Goal: Task Accomplishment & Management: Manage account settings

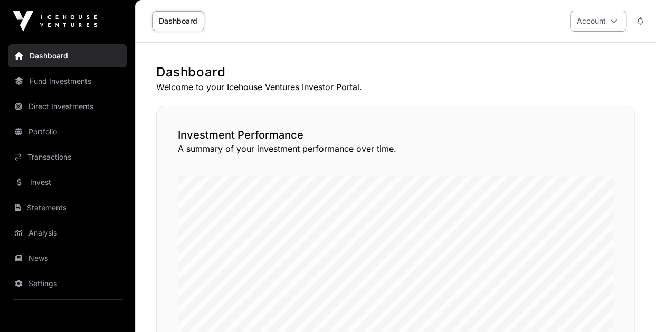
click at [604, 24] on button "Account" at bounding box center [598, 21] width 56 height 21
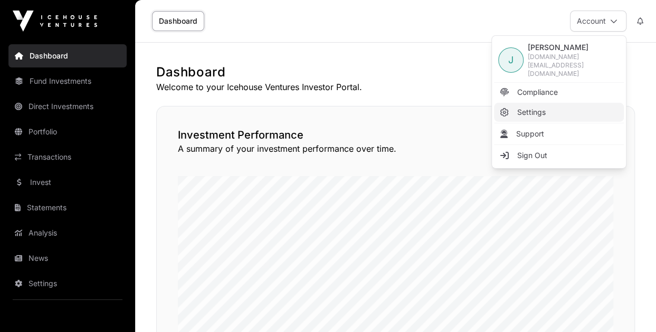
click at [524, 107] on span "Settings" at bounding box center [531, 112] width 28 height 11
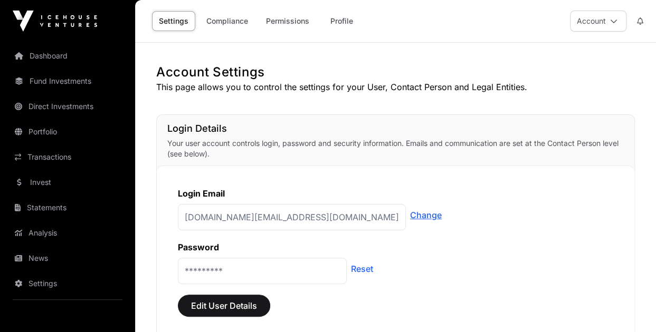
click at [410, 212] on link "Change" at bounding box center [426, 215] width 32 height 13
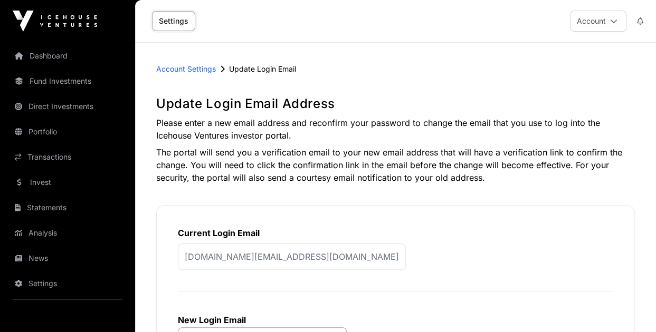
click at [320, 259] on p "[DOMAIN_NAME][EMAIL_ADDRESS][DOMAIN_NAME]" at bounding box center [292, 257] width 228 height 26
drag, startPoint x: 299, startPoint y: 254, endPoint x: 194, endPoint y: 253, distance: 105.0
click at [194, 253] on p "[DOMAIN_NAME][EMAIL_ADDRESS][DOMAIN_NAME]" at bounding box center [292, 257] width 228 height 26
drag, startPoint x: 194, startPoint y: 253, endPoint x: 306, endPoint y: 249, distance: 112.0
click at [306, 249] on p "[DOMAIN_NAME][EMAIL_ADDRESS][DOMAIN_NAME]" at bounding box center [292, 257] width 228 height 26
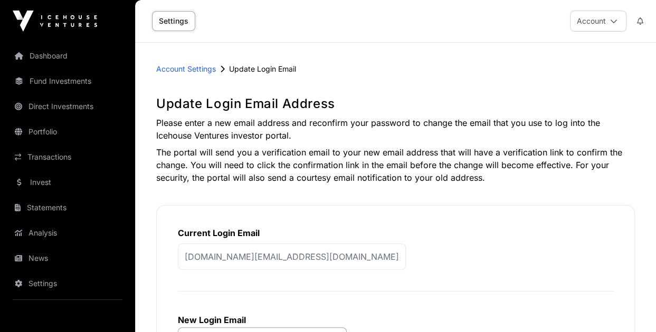
drag, startPoint x: 306, startPoint y: 249, endPoint x: 274, endPoint y: 327, distance: 83.8
click at [274, 327] on div "**********" at bounding box center [262, 335] width 169 height 41
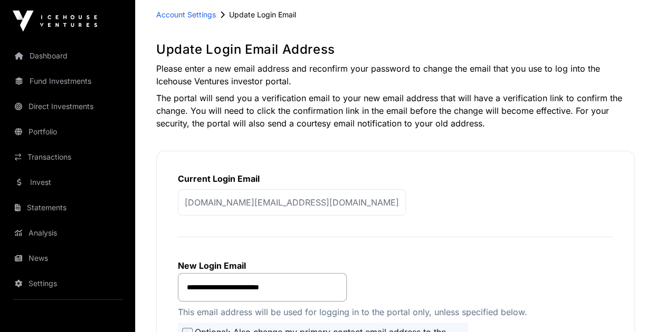
scroll to position [63, 0]
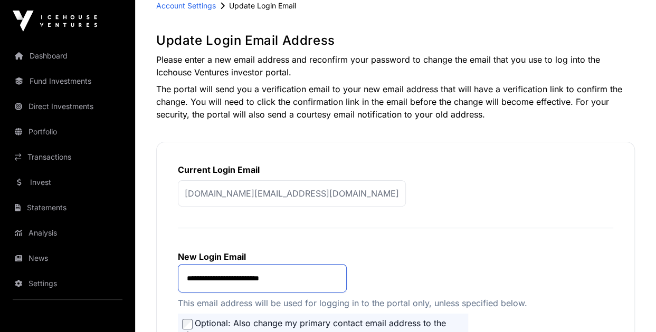
drag, startPoint x: 306, startPoint y: 277, endPoint x: 171, endPoint y: 275, distance: 135.1
click at [171, 275] on div "**********" at bounding box center [395, 302] width 479 height 321
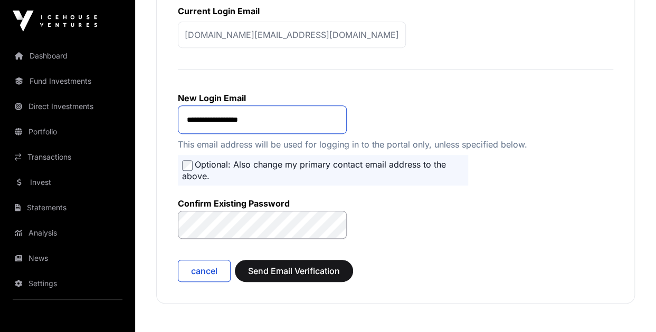
scroll to position [226, 0]
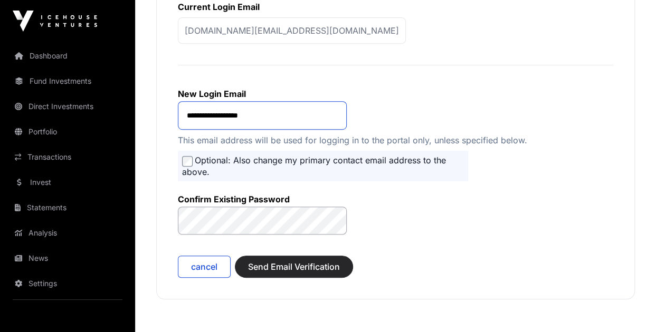
type input "**********"
click at [299, 266] on span "Send Email Verification" at bounding box center [294, 267] width 92 height 13
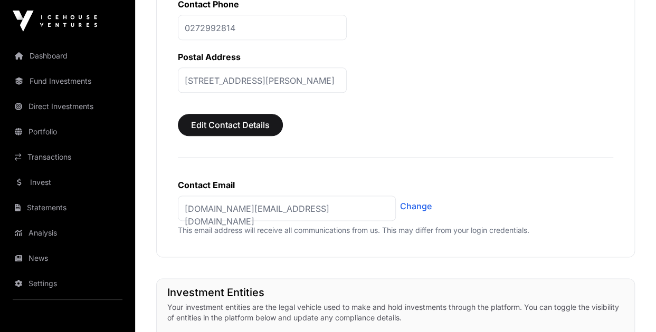
scroll to position [599, 0]
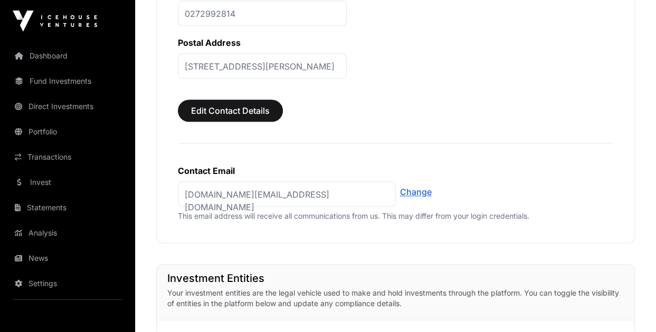
click at [417, 187] on link "Change" at bounding box center [416, 192] width 32 height 13
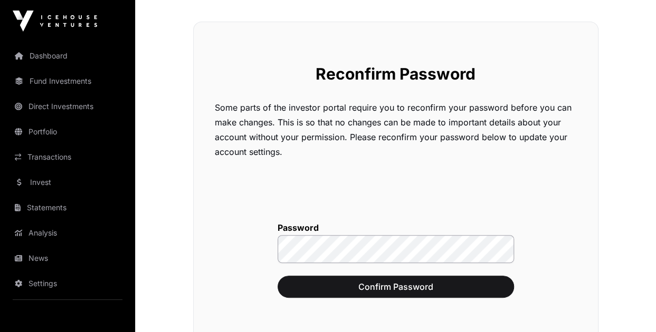
scroll to position [58, 0]
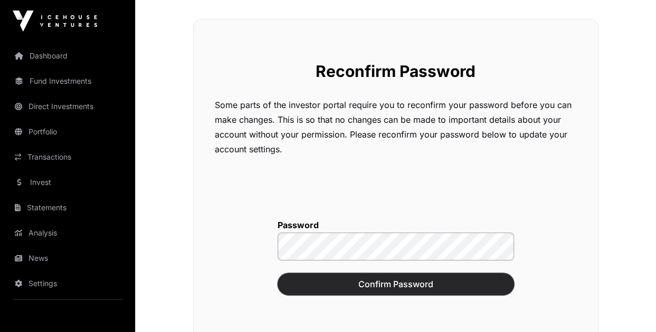
click at [373, 283] on span "Confirm Password" at bounding box center [396, 284] width 210 height 13
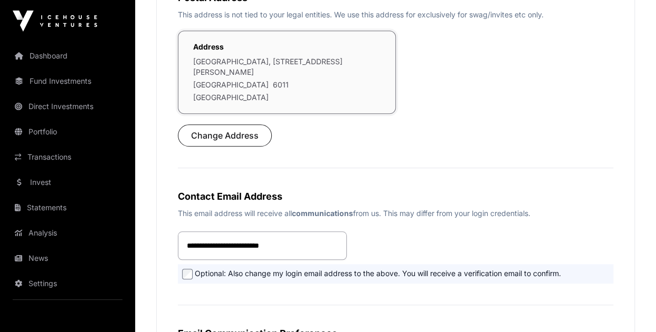
scroll to position [383, 0]
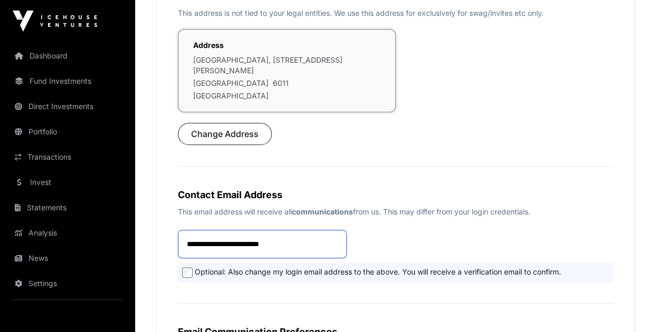
drag, startPoint x: 311, startPoint y: 237, endPoint x: 175, endPoint y: 235, distance: 136.2
click at [175, 235] on div "**********" at bounding box center [395, 124] width 479 height 723
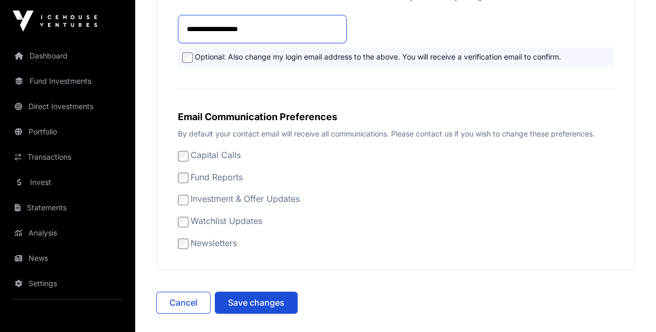
scroll to position [600, 0]
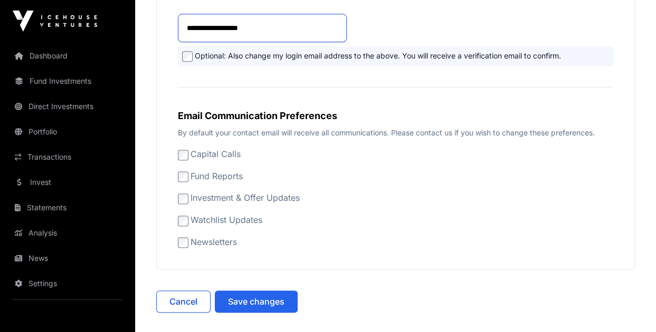
type input "**********"
click at [268, 296] on span "Save changes" at bounding box center [256, 302] width 56 height 13
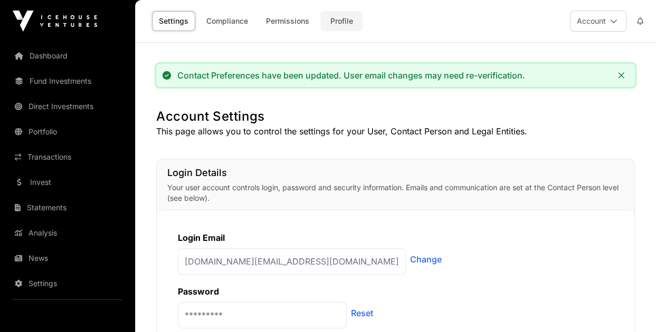
click at [341, 21] on link "Profile" at bounding box center [341, 21] width 42 height 20
